Goal: Connect with others: Connect with others

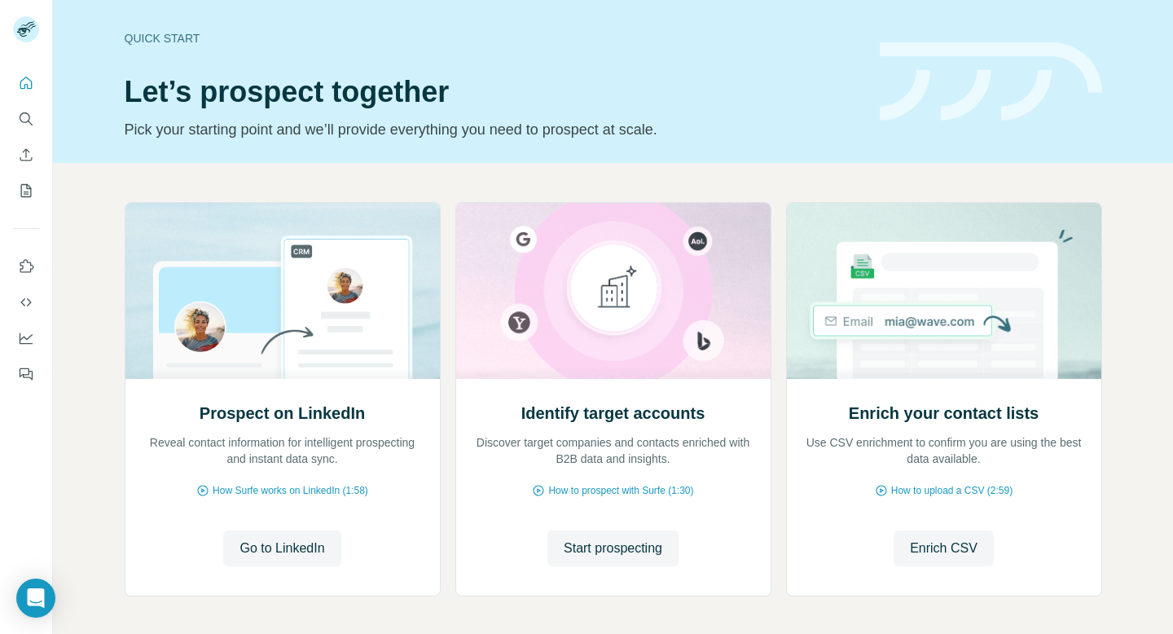
scroll to position [26, 0]
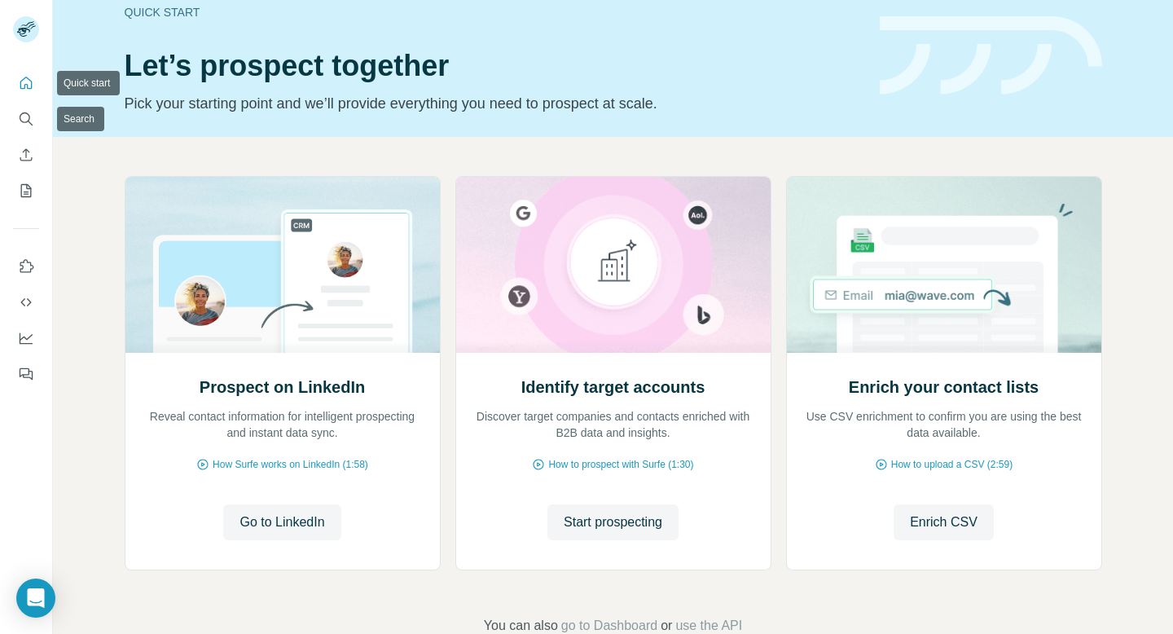
click at [25, 90] on icon "Quick start" at bounding box center [26, 83] width 16 height 16
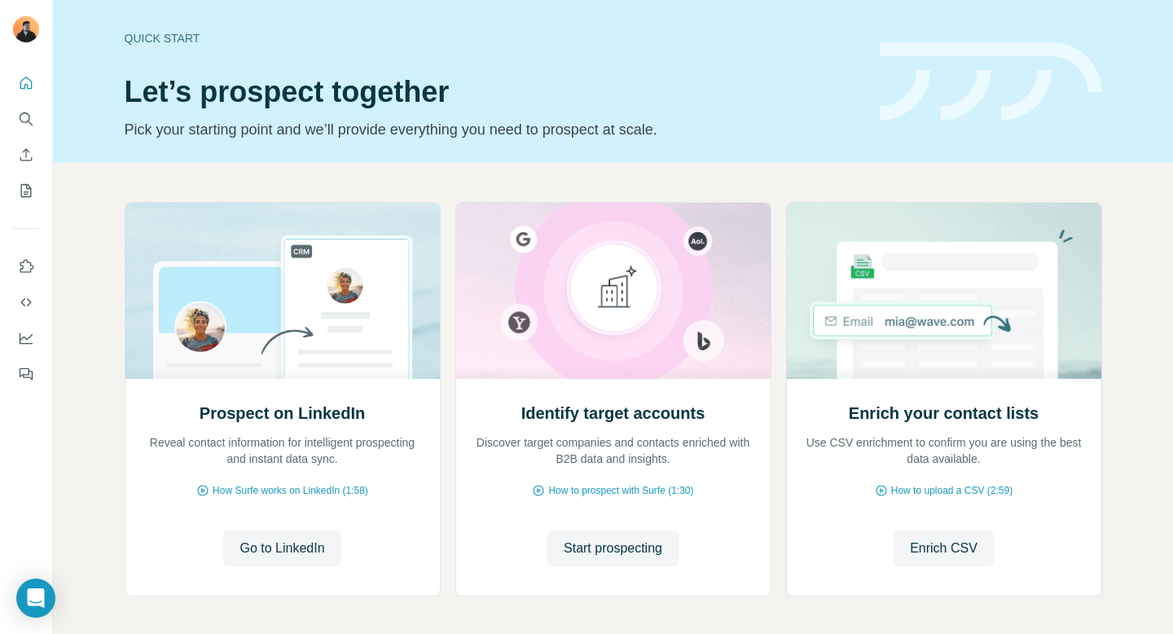
click at [448, 217] on div "Prospect on LinkedIn Reveal contact information for intelligent prospecting and…" at bounding box center [613, 402] width 977 height 401
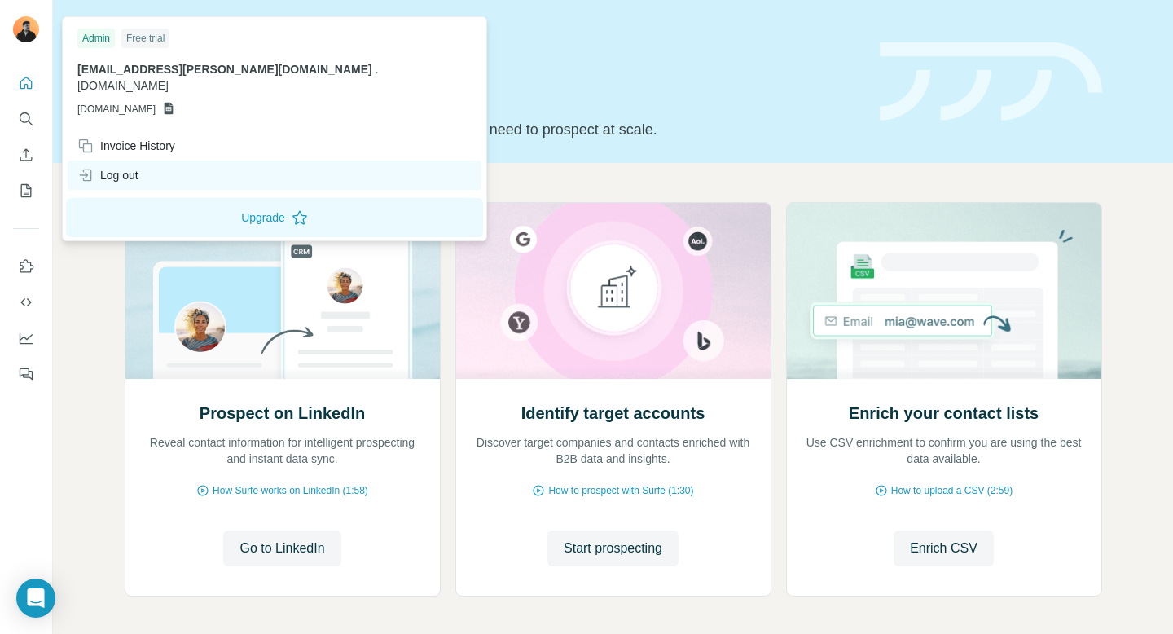
click at [120, 167] on div "Log out" at bounding box center [107, 175] width 61 height 16
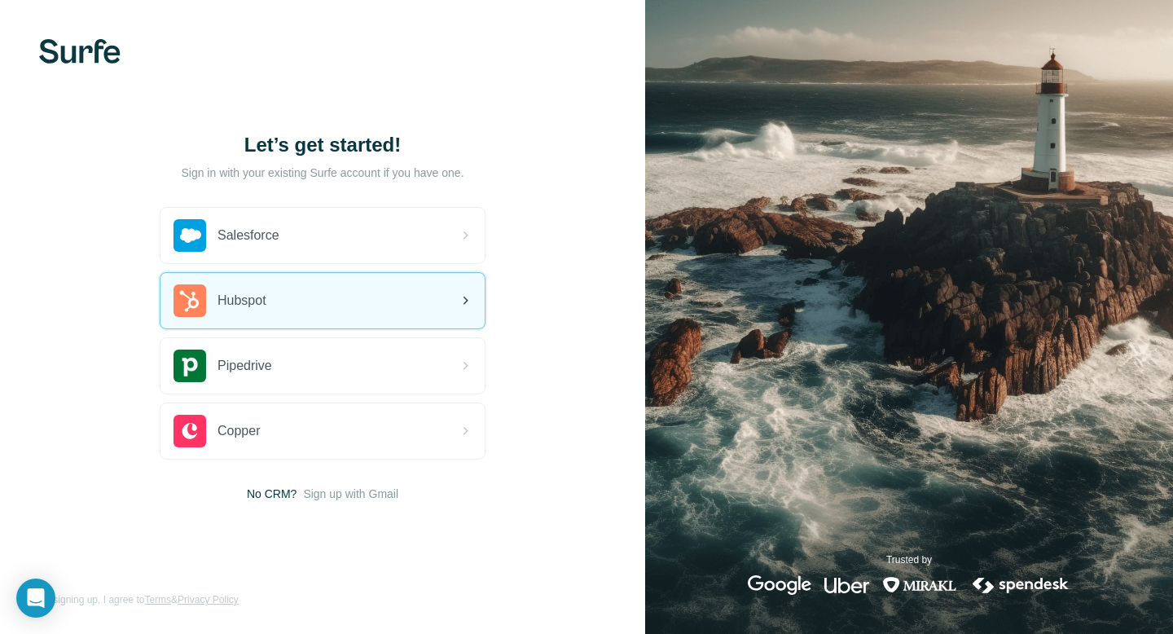
click at [236, 288] on div "Hubspot" at bounding box center [219, 300] width 93 height 33
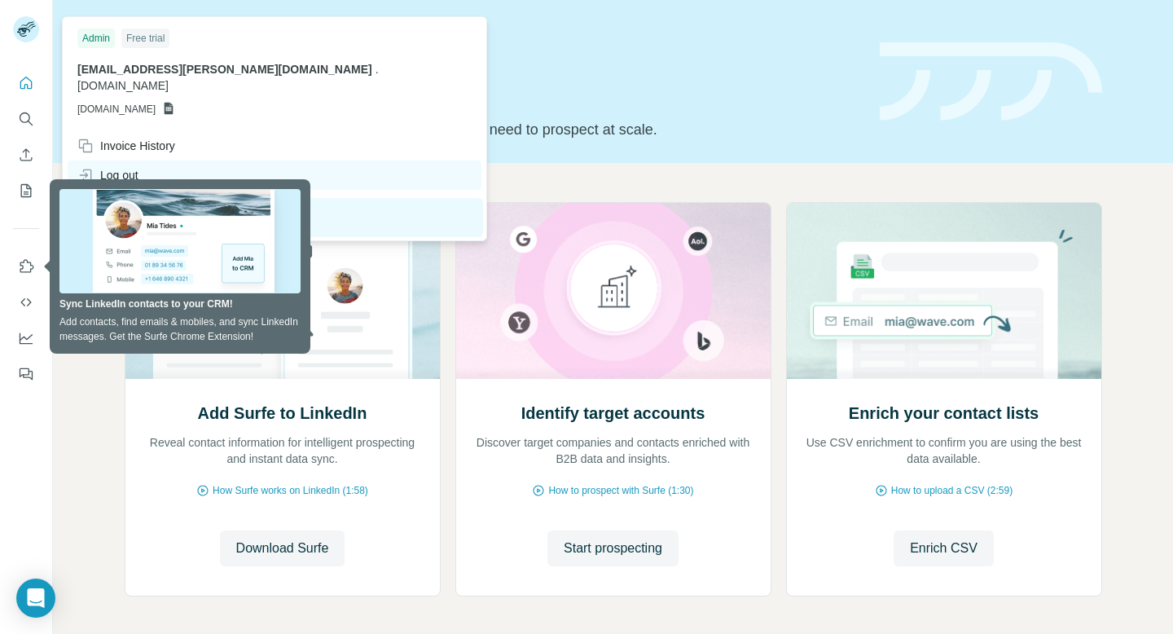
click at [131, 167] on div "Log out" at bounding box center [107, 175] width 61 height 16
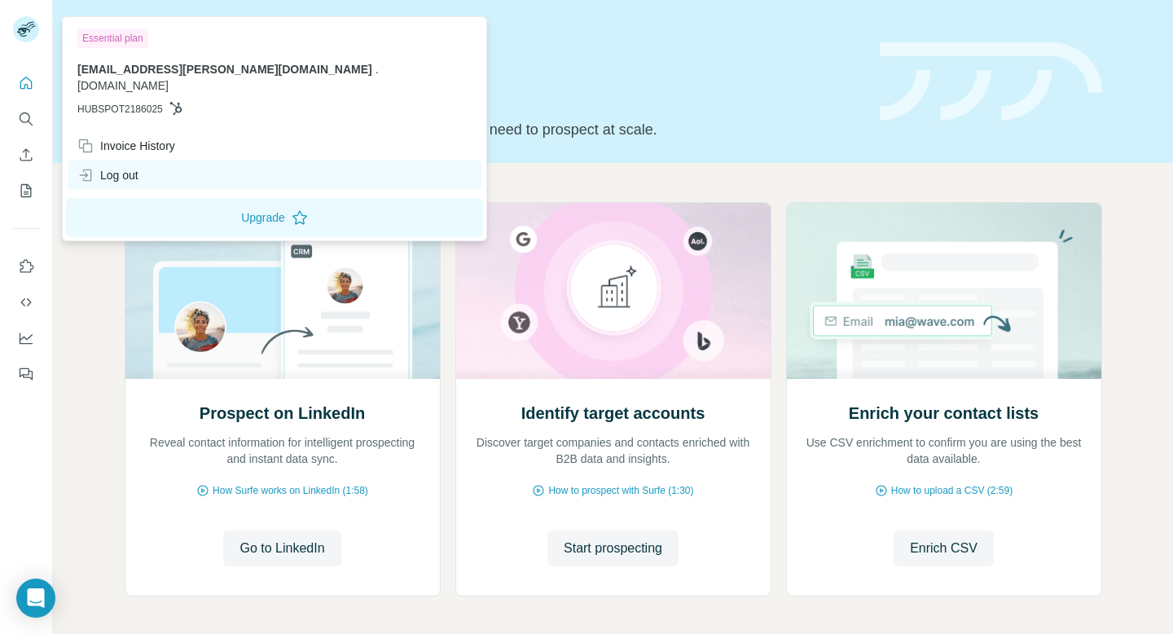
click at [134, 160] on div "Log out" at bounding box center [275, 174] width 414 height 29
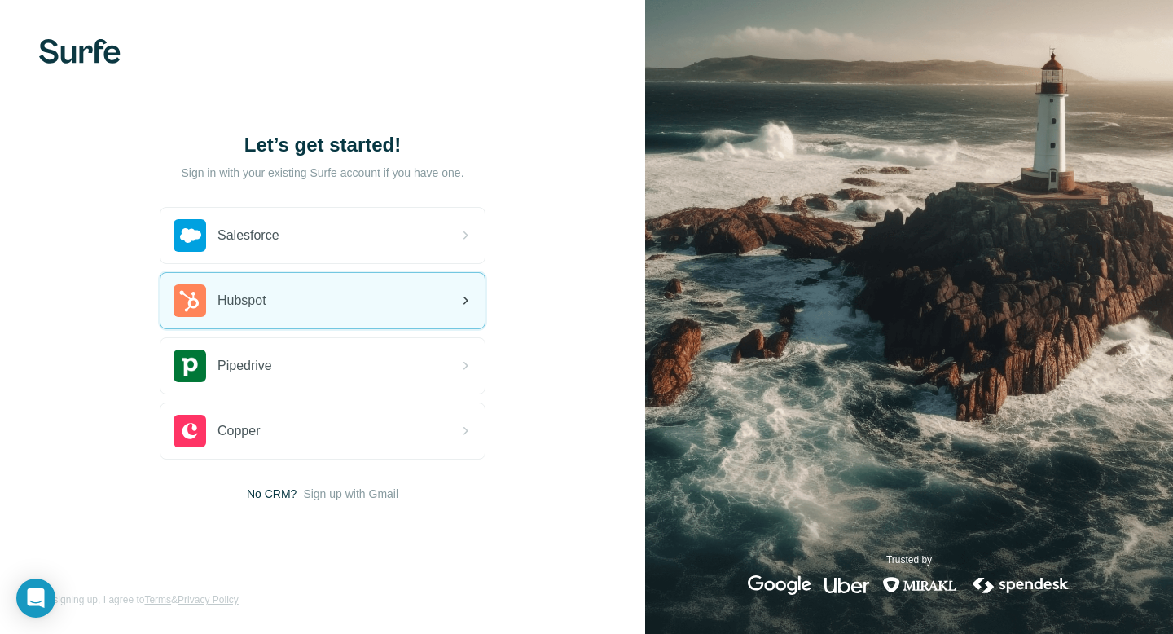
click at [351, 299] on div "Hubspot" at bounding box center [322, 300] width 324 height 55
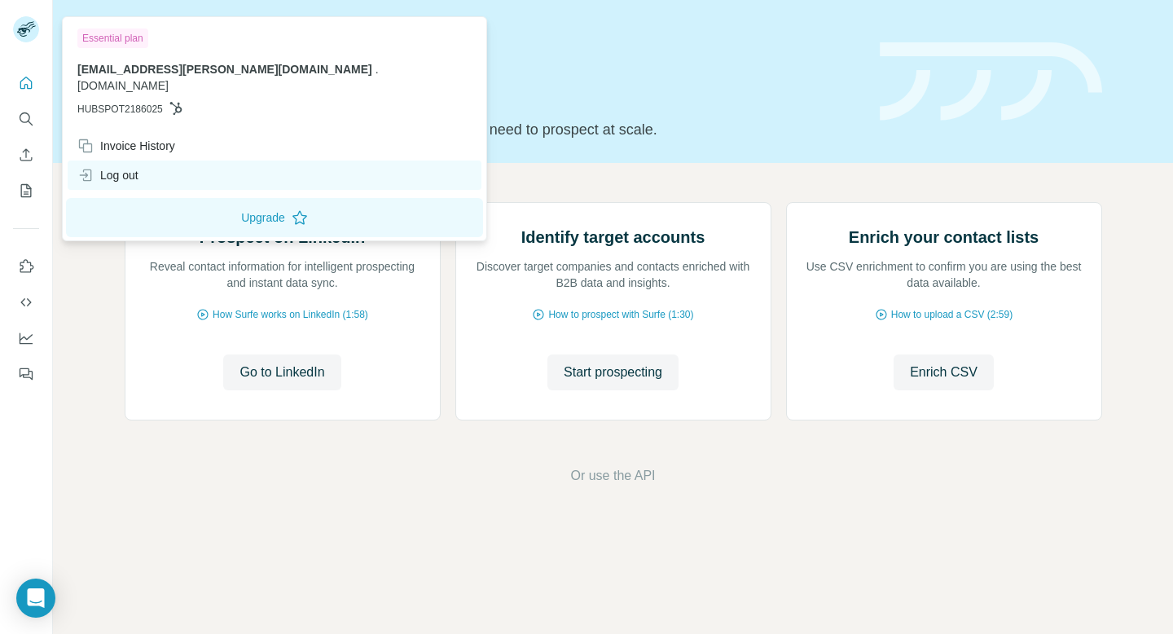
click at [109, 167] on div "Log out" at bounding box center [107, 175] width 61 height 16
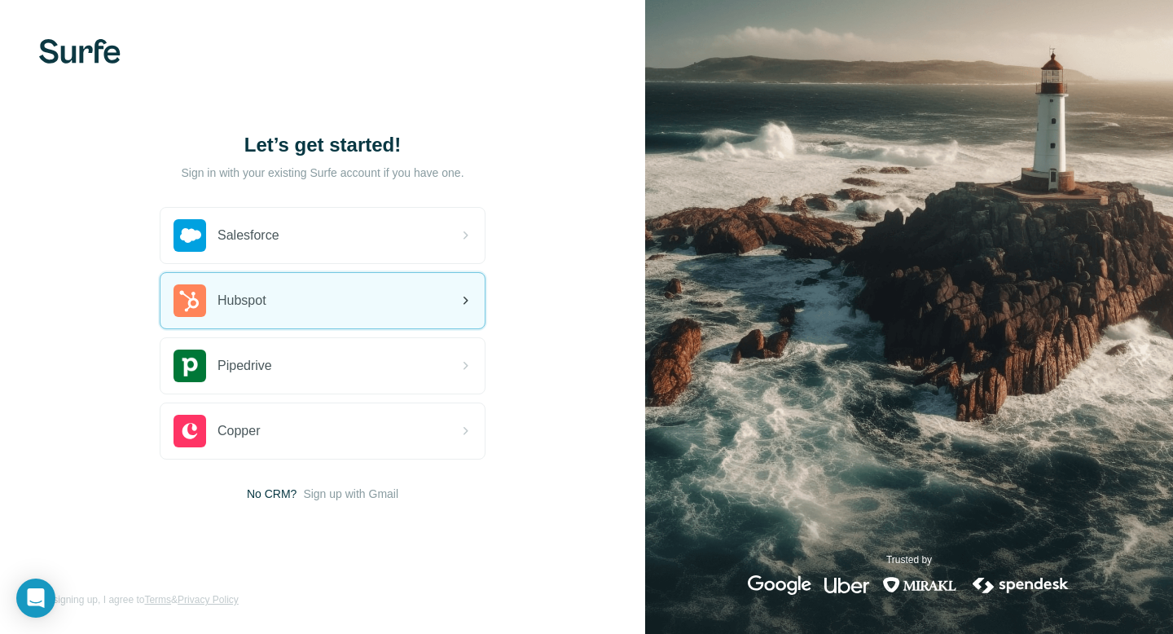
click at [306, 295] on div "Hubspot" at bounding box center [322, 300] width 324 height 55
click at [384, 289] on div "Hubspot" at bounding box center [322, 300] width 324 height 55
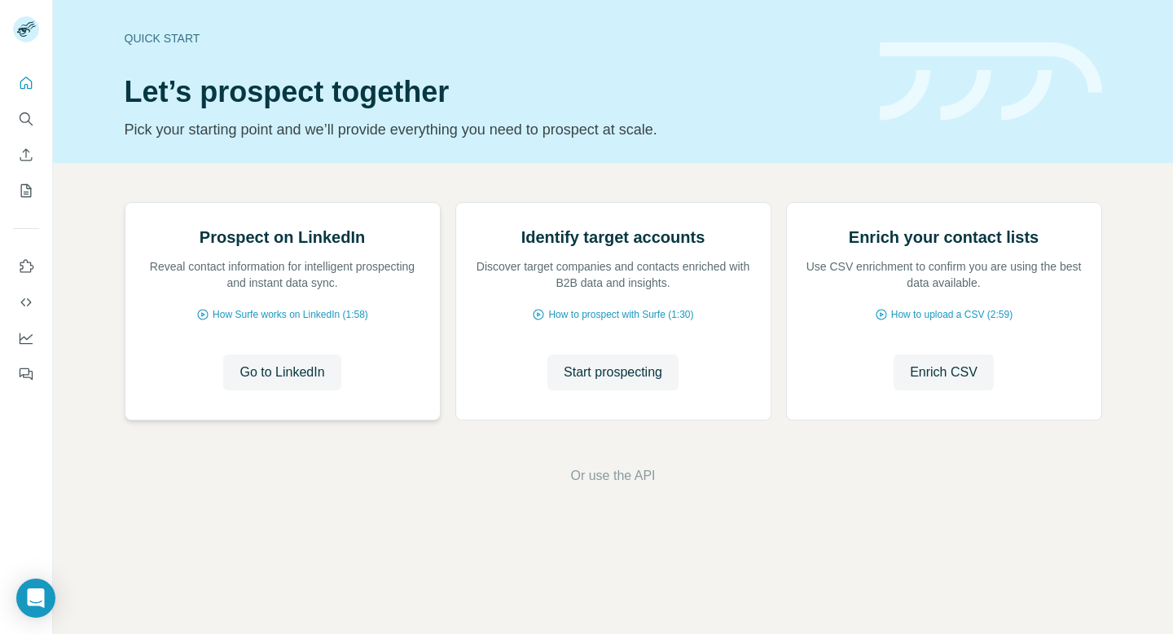
scroll to position [67, 0]
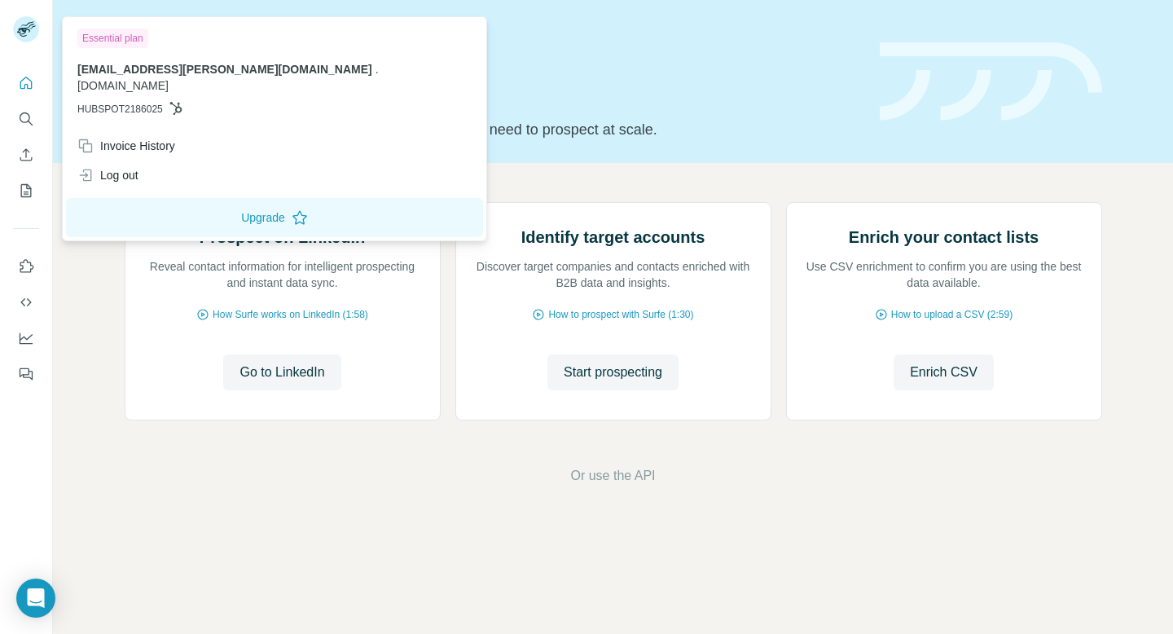
click at [38, 34] on div at bounding box center [26, 29] width 26 height 26
